Goal: Check status: Check status

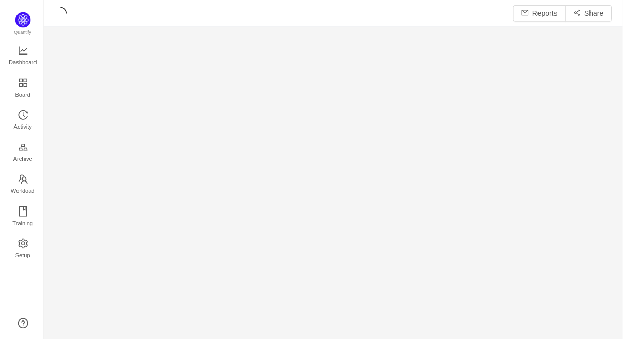
scroll to position [342, 583]
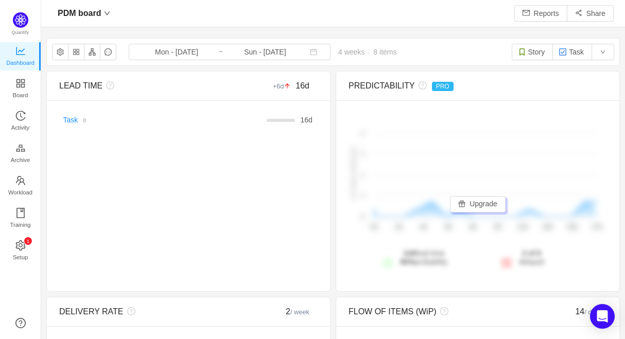
scroll to position [339, 583]
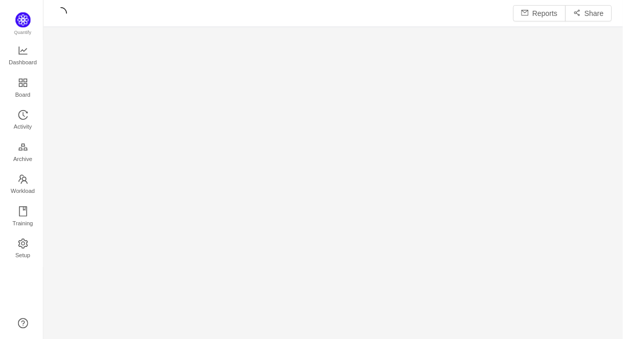
scroll to position [342, 583]
